Goal: Information Seeking & Learning: Learn about a topic

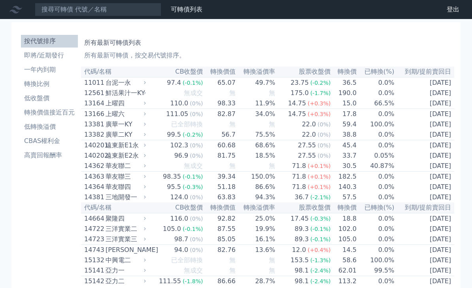
click at [49, 141] on li "CBAS權利金" at bounding box center [49, 140] width 57 height 9
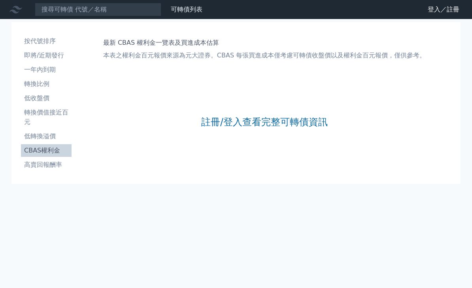
click at [442, 10] on link "登入／註冊" at bounding box center [444, 9] width 44 height 13
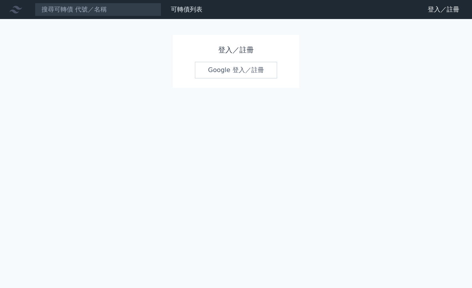
click at [250, 74] on link "Google 登入／註冊" at bounding box center [236, 70] width 82 height 17
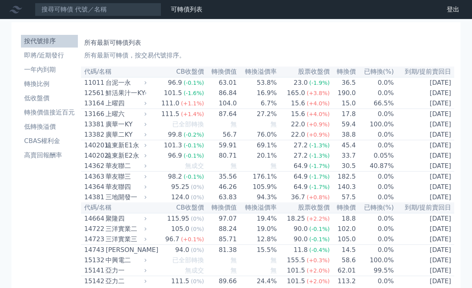
click at [58, 142] on li "CBAS權利金" at bounding box center [49, 140] width 57 height 9
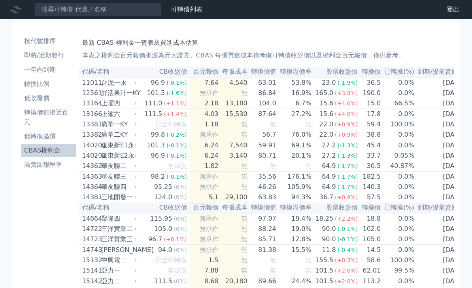
click at [31, 160] on li "高賣回報酬率" at bounding box center [48, 164] width 55 height 9
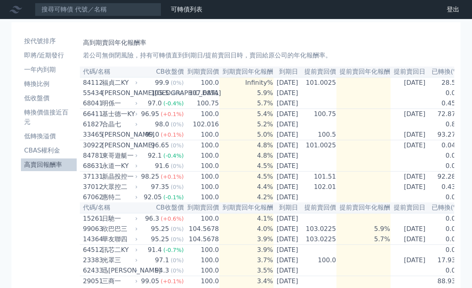
click at [33, 117] on li "轉換價值接近百元" at bounding box center [49, 117] width 56 height 19
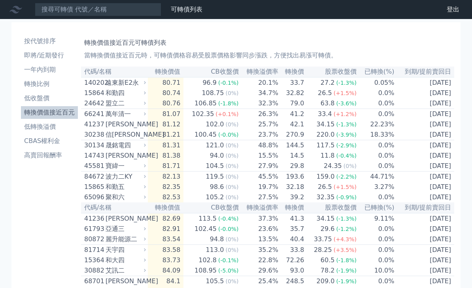
click at [32, 114] on li "轉換價值接近百元" at bounding box center [49, 112] width 57 height 9
click at [54, 85] on li "轉換比例" at bounding box center [49, 83] width 57 height 9
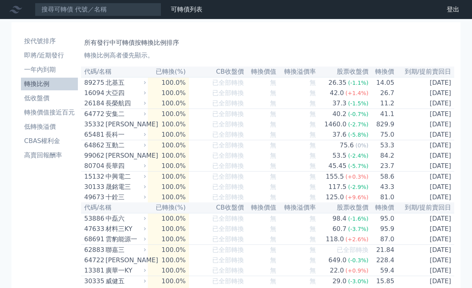
click at [44, 82] on li "轉換比例" at bounding box center [49, 83] width 57 height 9
click at [51, 70] on li "一年內到期" at bounding box center [49, 69] width 57 height 9
